Goal: Task Accomplishment & Management: Use online tool/utility

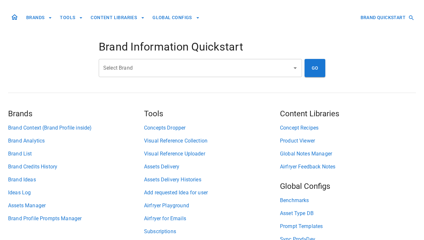
drag, startPoint x: 0, startPoint y: 0, endPoint x: 143, endPoint y: 68, distance: 158.4
click at [132, 71] on input "Select Brand" at bounding box center [196, 68] width 188 height 12
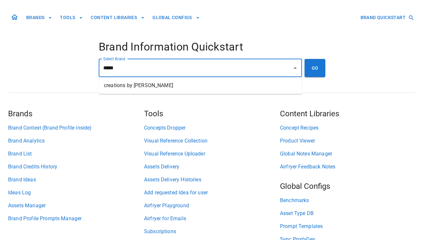
click at [116, 88] on li "creations by [PERSON_NAME]" at bounding box center [200, 86] width 203 height 12
type input "**********"
click at [314, 70] on button "GO" at bounding box center [315, 68] width 21 height 18
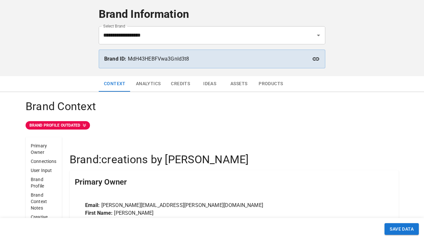
scroll to position [30, 0]
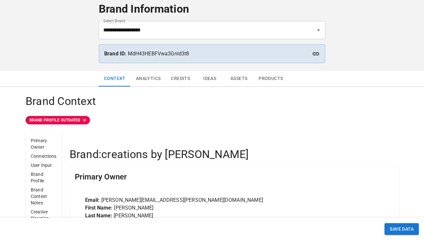
drag, startPoint x: 205, startPoint y: 81, endPoint x: 290, endPoint y: 92, distance: 86.2
click at [205, 81] on button "Ideas" at bounding box center [209, 79] width 29 height 16
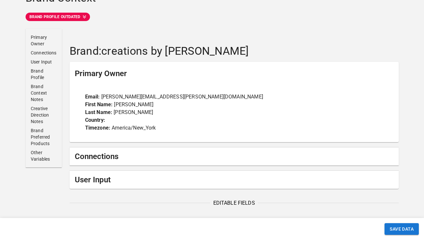
scroll to position [83, 0]
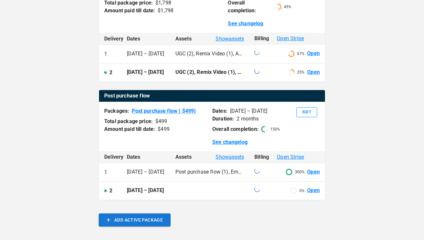
scroll to position [172, 0]
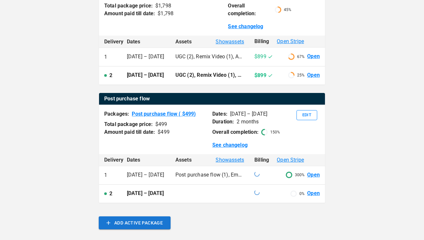
click at [315, 58] on link "Open" at bounding box center [313, 56] width 13 height 7
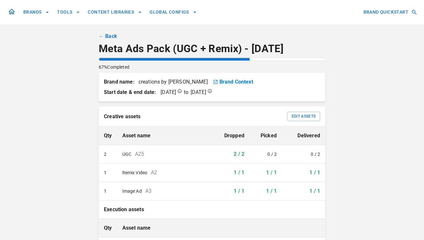
click at [113, 39] on link "← Back" at bounding box center [108, 36] width 18 height 8
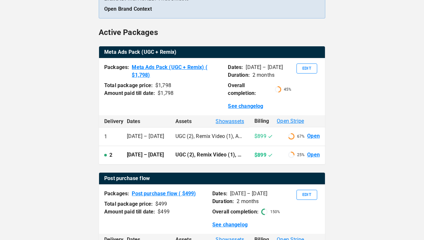
scroll to position [91, 0]
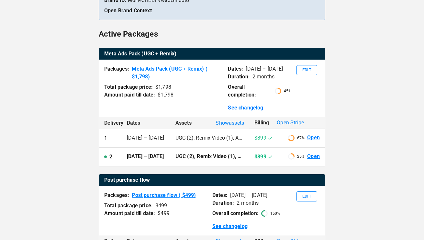
click at [313, 156] on link "Open" at bounding box center [313, 156] width 13 height 7
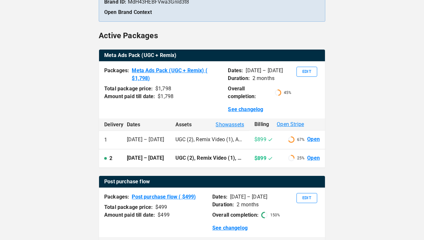
scroll to position [88, 0]
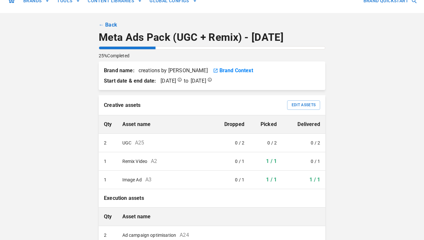
scroll to position [17, 0]
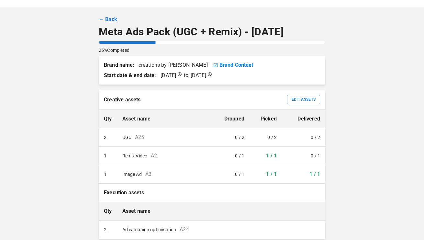
click at [109, 20] on link "← Back" at bounding box center [108, 20] width 18 height 8
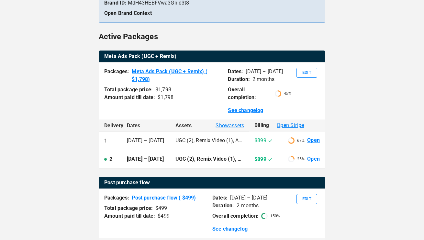
scroll to position [85, 0]
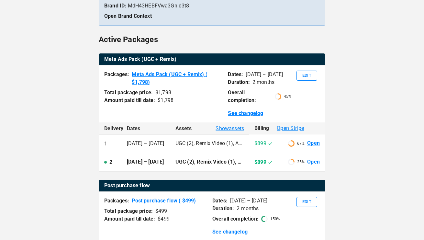
drag, startPoint x: 316, startPoint y: 143, endPoint x: 329, endPoint y: 149, distance: 13.9
click at [316, 143] on link "Open" at bounding box center [313, 143] width 13 height 7
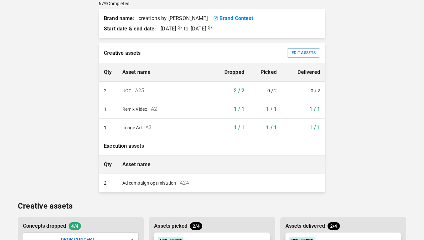
scroll to position [59, 0]
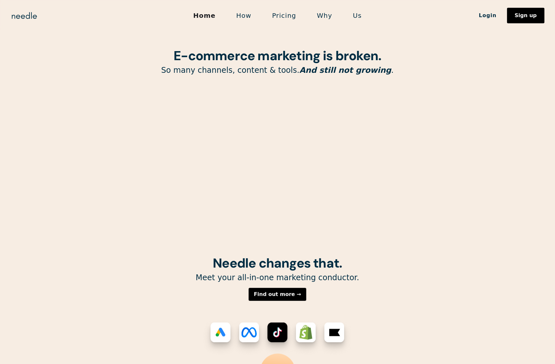
click at [352, 14] on link "Us" at bounding box center [357, 16] width 29 height 14
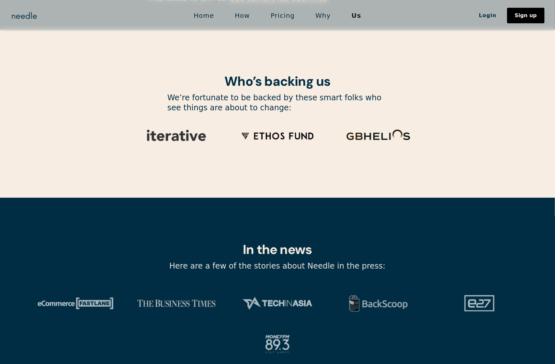
scroll to position [2100, 0]
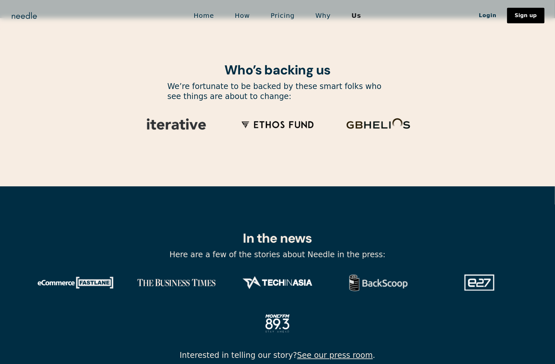
click at [146, 268] on img at bounding box center [176, 283] width 91 height 30
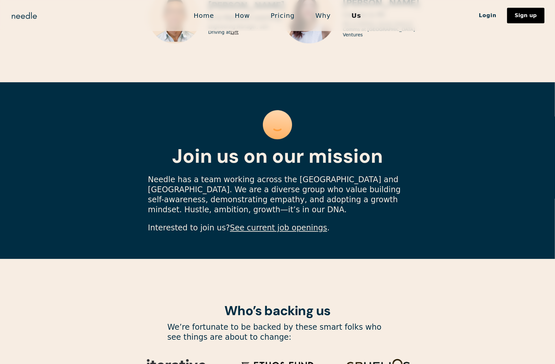
scroll to position [1848, 0]
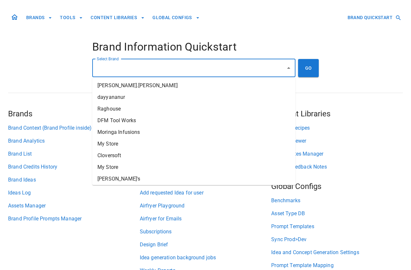
drag, startPoint x: 170, startPoint y: 69, endPoint x: 223, endPoint y: 74, distance: 53.0
click at [170, 69] on input "Select Brand" at bounding box center [189, 68] width 188 height 12
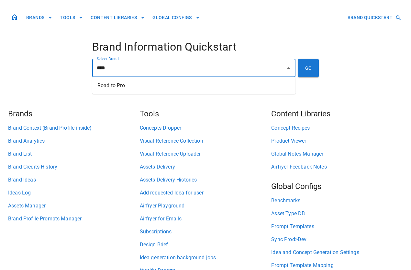
click at [221, 92] on ul "Road to Pro" at bounding box center [193, 85] width 203 height 17
click at [253, 84] on li "Road to Pro" at bounding box center [193, 86] width 203 height 12
type input "**********"
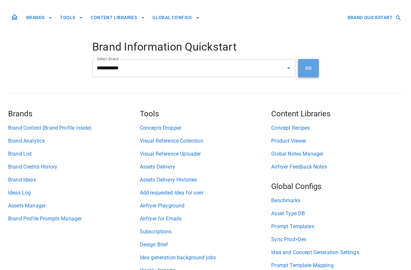
click at [308, 68] on button "GO" at bounding box center [308, 68] width 21 height 18
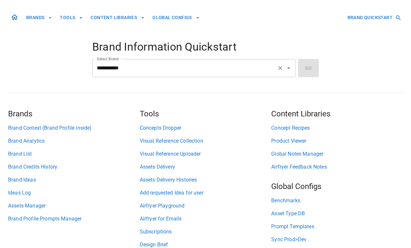
click at [180, 71] on input "**********" at bounding box center [184, 68] width 179 height 12
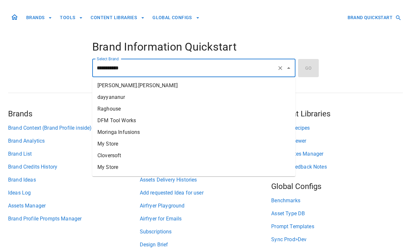
scroll to position [428, 0]
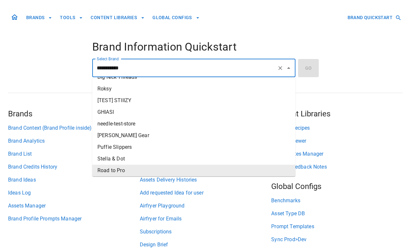
drag, startPoint x: 157, startPoint y: 170, endPoint x: 241, endPoint y: 137, distance: 90.2
click at [157, 170] on li "Road to Pro" at bounding box center [193, 171] width 203 height 12
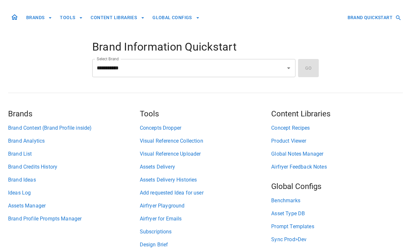
click at [303, 69] on div "**********" at bounding box center [205, 68] width 227 height 18
click at [207, 67] on input "Select Brand" at bounding box center [189, 68] width 188 height 12
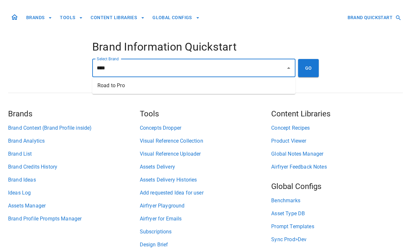
drag, startPoint x: 146, startPoint y: 84, endPoint x: 168, endPoint y: 78, distance: 22.3
click at [146, 83] on li "Road to Pro" at bounding box center [193, 86] width 203 height 12
type input "**********"
click at [310, 68] on button "GO" at bounding box center [308, 68] width 21 height 18
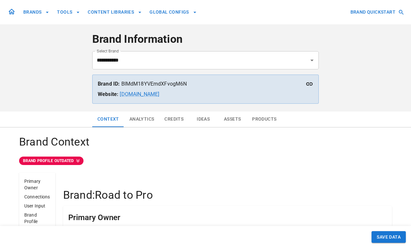
click at [207, 121] on button "Ideas" at bounding box center [203, 119] width 29 height 16
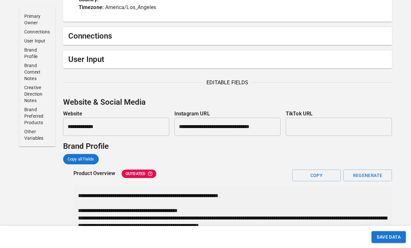
scroll to position [262, 0]
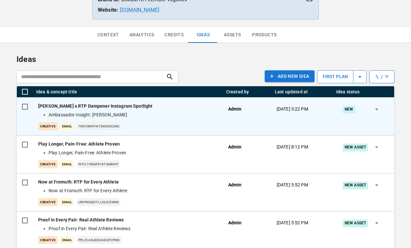
scroll to position [88, 0]
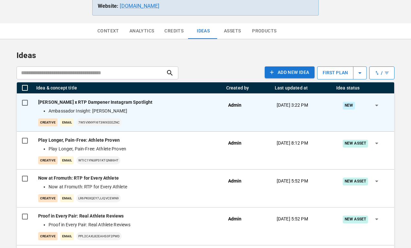
click at [214, 118] on div "creative Email 7w5VXNYfi6t3WxEeezNc" at bounding box center [128, 122] width 180 height 8
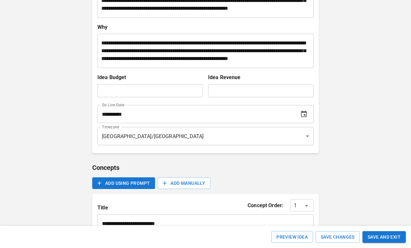
scroll to position [176, 0]
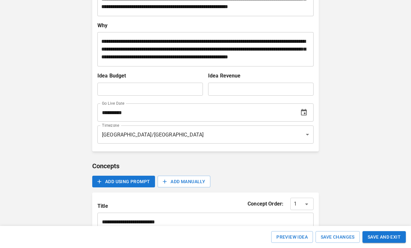
click at [303, 116] on icon "Choose date, selected date is Sep 23, 2025" at bounding box center [304, 113] width 8 height 8
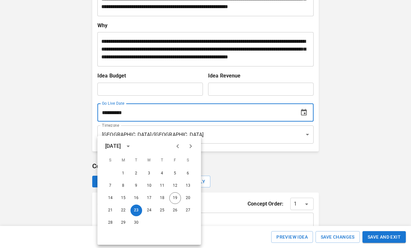
click at [193, 146] on icon "Next month" at bounding box center [191, 146] width 8 height 8
click at [147, 175] on button "1" at bounding box center [149, 173] width 12 height 12
type input "**********"
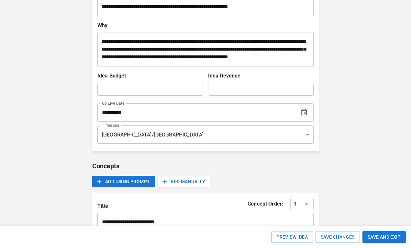
click at [360, 120] on div "**********" at bounding box center [205, 168] width 411 height 688
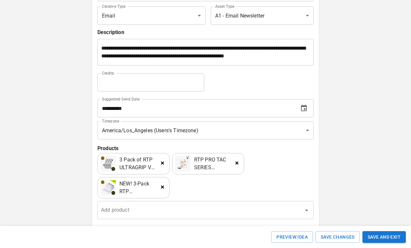
scroll to position [404, 0]
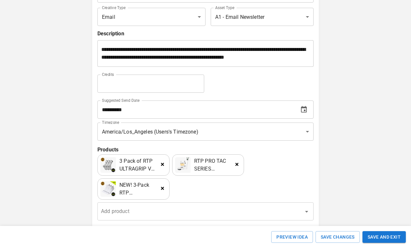
click at [305, 112] on icon "Choose date, selected date is Sep 23, 2025" at bounding box center [304, 109] width 6 height 6
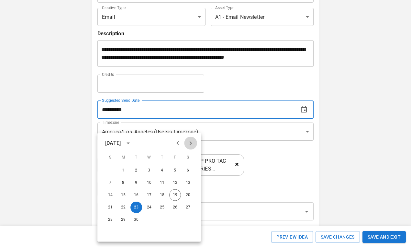
click at [192, 141] on icon "Next month" at bounding box center [191, 143] width 8 height 8
click at [148, 171] on button "1" at bounding box center [149, 171] width 12 height 12
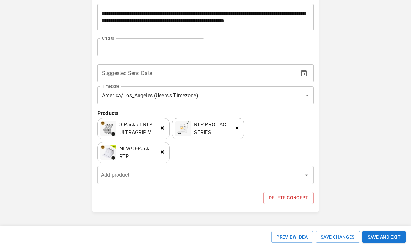
click at [300, 74] on icon "Choose date" at bounding box center [304, 73] width 8 height 8
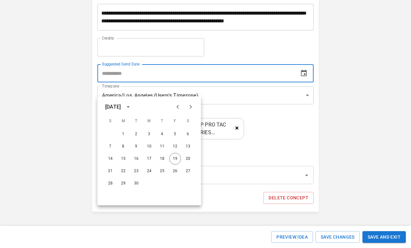
click at [190, 105] on icon "Next month" at bounding box center [191, 107] width 2 height 4
click at [146, 128] on button "1" at bounding box center [149, 134] width 12 height 12
type input "**********"
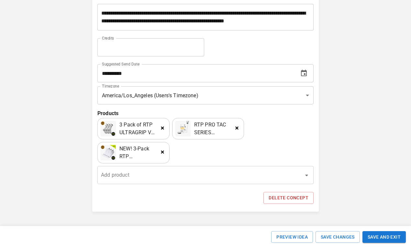
click at [382, 236] on button "SAVE AND EXIT" at bounding box center [384, 237] width 43 height 12
